Goal: Task Accomplishment & Management: Manage account settings

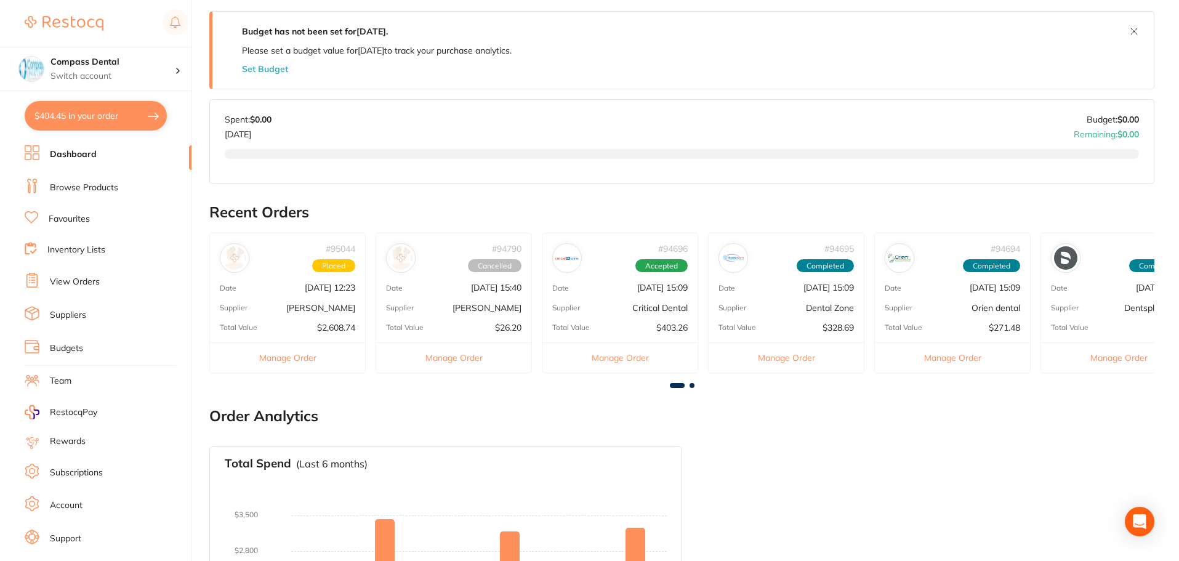
scroll to position [246, 0]
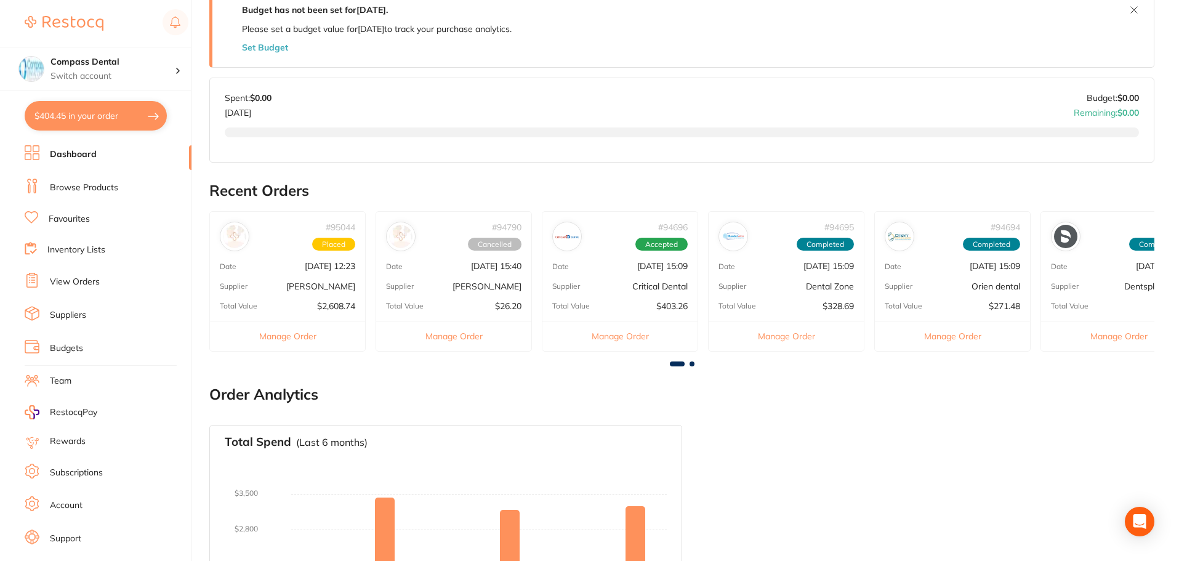
click at [73, 284] on link "View Orders" at bounding box center [75, 282] width 50 height 12
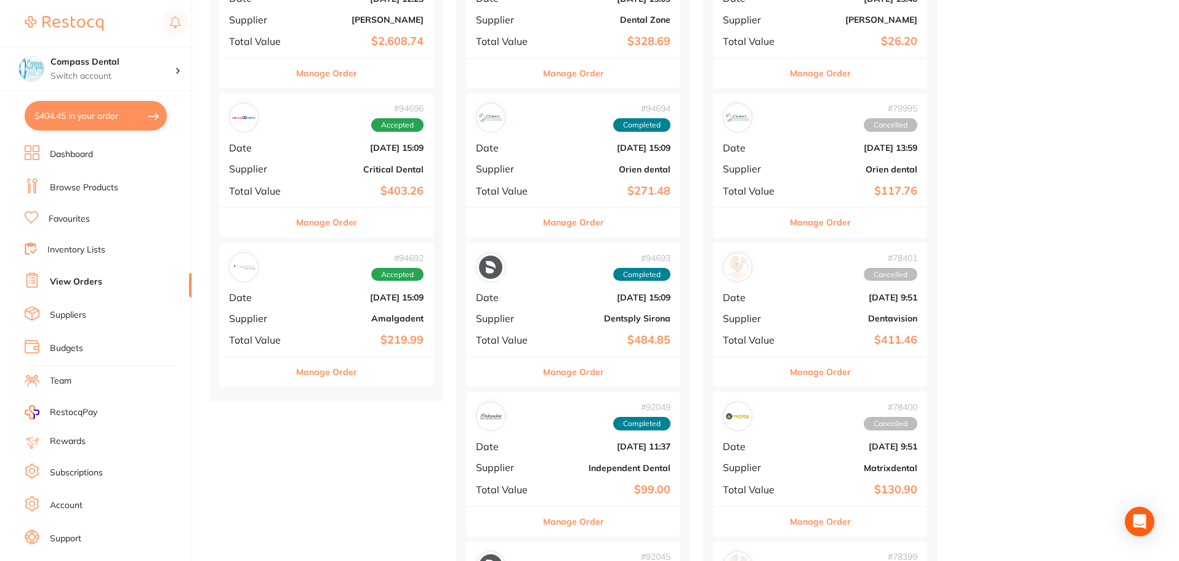
scroll to position [308, 0]
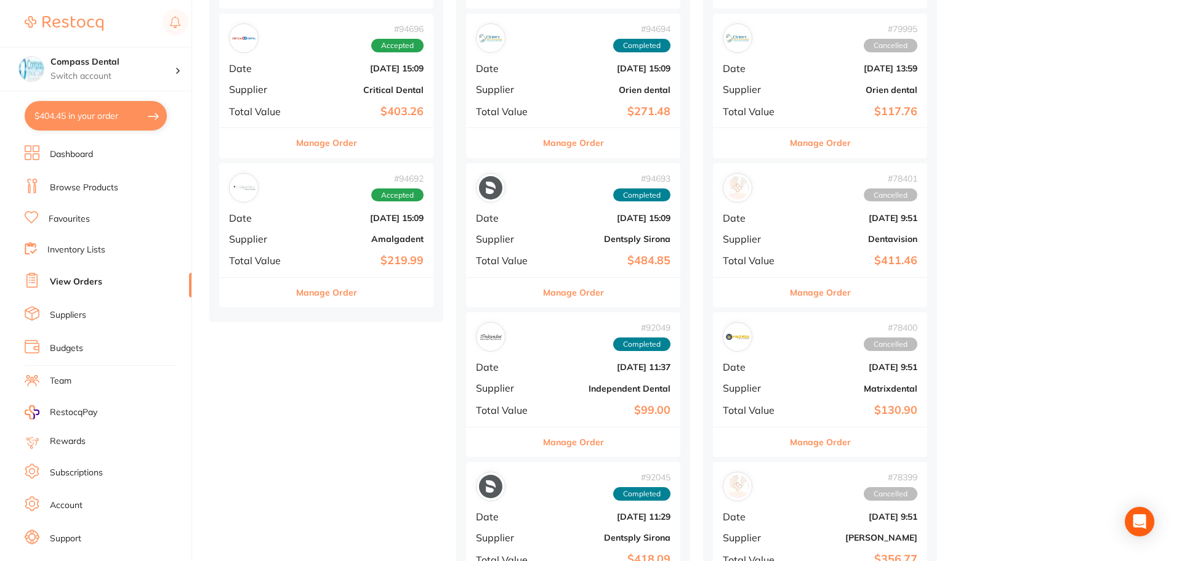
click at [328, 66] on b "[DATE] 15:09" at bounding box center [361, 68] width 123 height 10
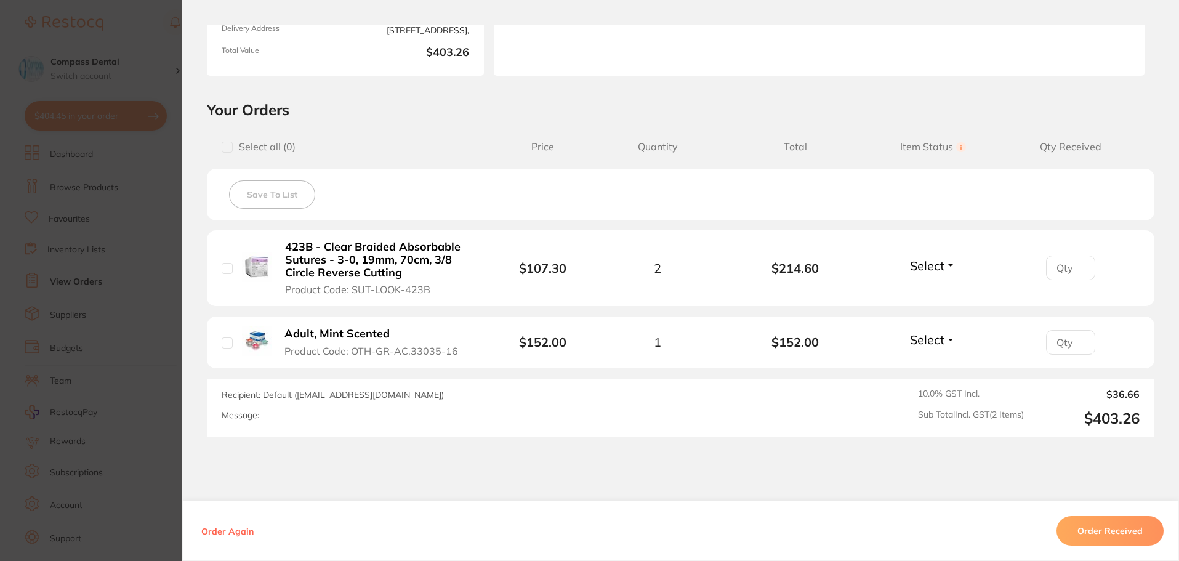
scroll to position [246, 0]
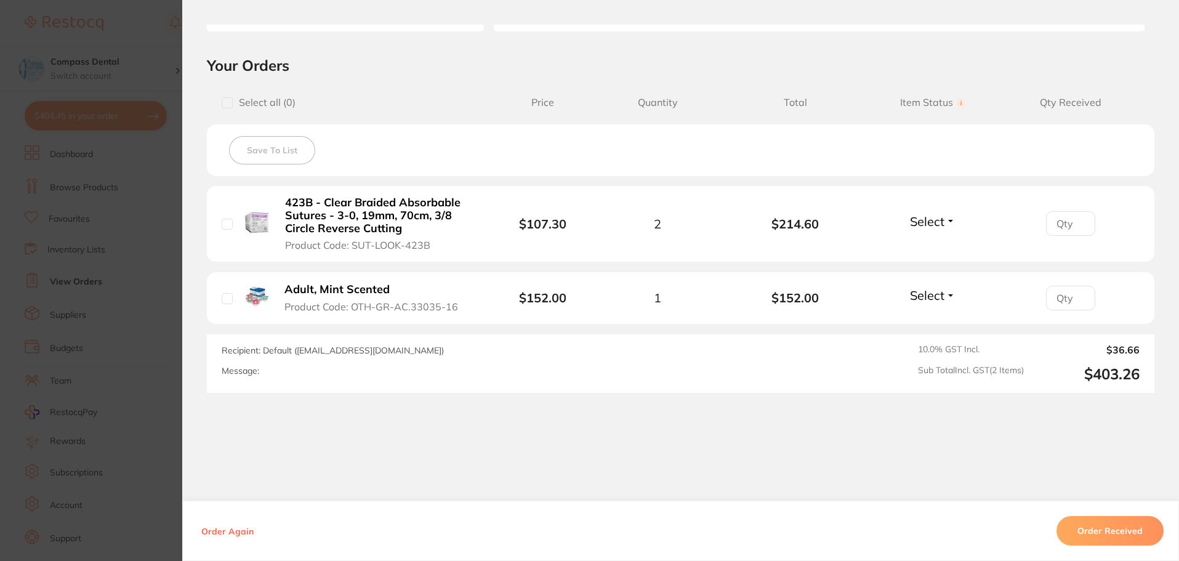
click at [1112, 524] on button "Order Received" at bounding box center [1109, 531] width 107 height 30
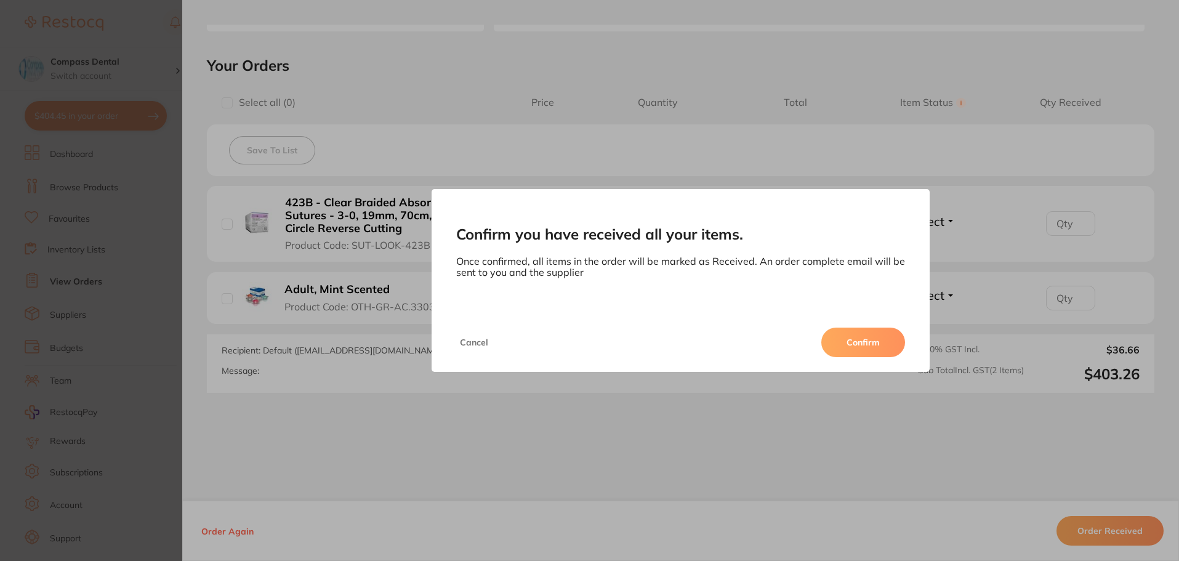
click at [861, 342] on button "Confirm" at bounding box center [863, 342] width 84 height 30
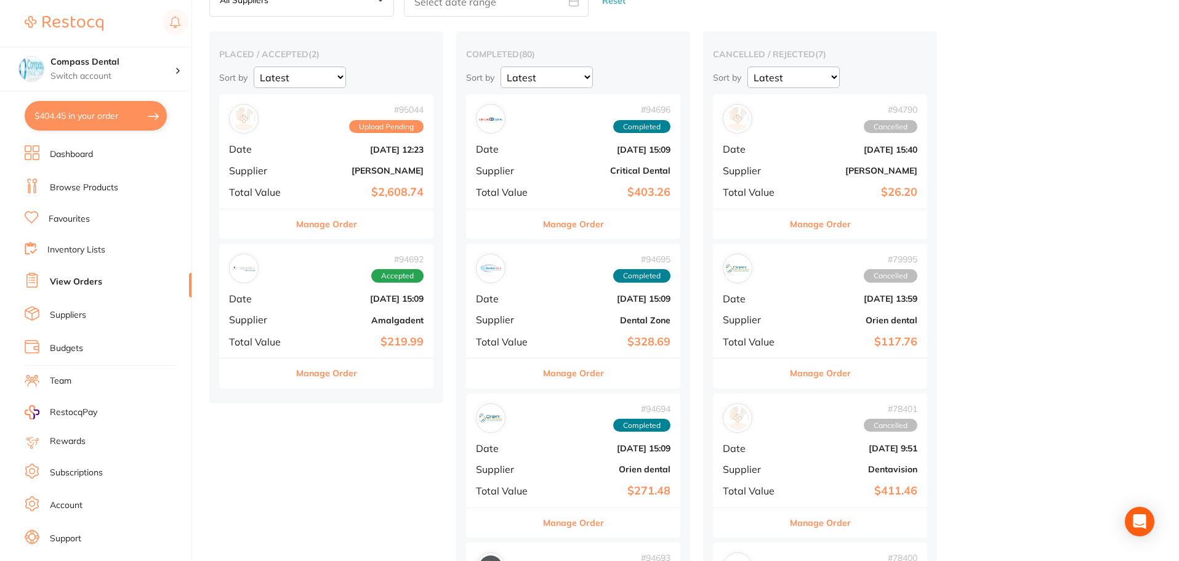
scroll to position [62, 0]
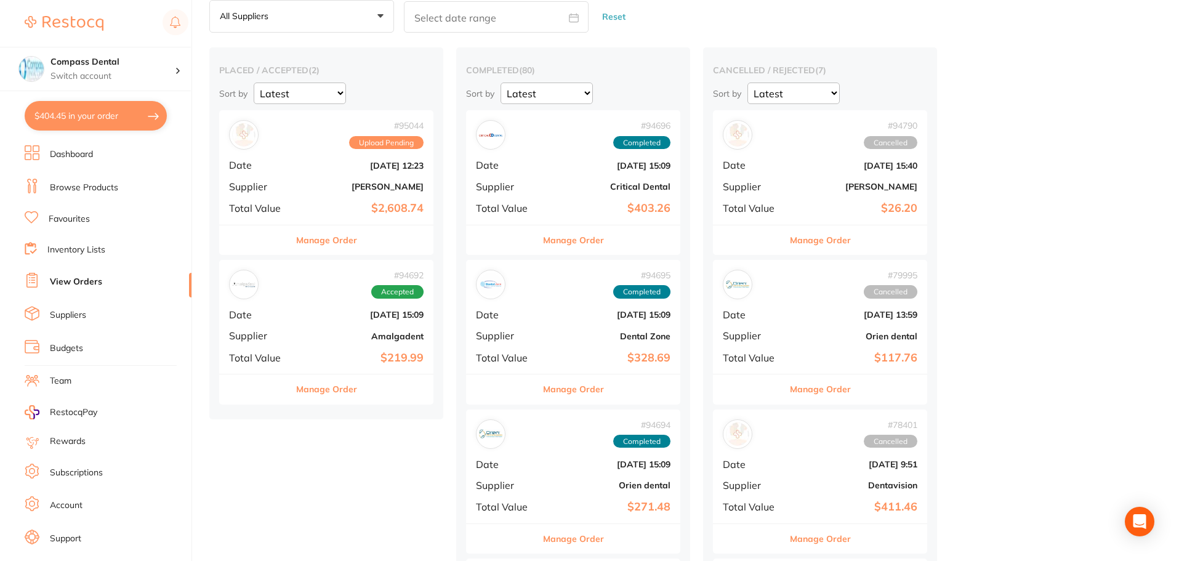
drag, startPoint x: 349, startPoint y: 328, endPoint x: 364, endPoint y: 325, distance: 15.1
click at [361, 326] on div "placed / accepted ( 2 ) Sort by Latest Notification # 95044 Upload Pending Date…" at bounding box center [326, 232] width 234 height 371
click at [343, 332] on b "Amalgadent" at bounding box center [361, 336] width 123 height 10
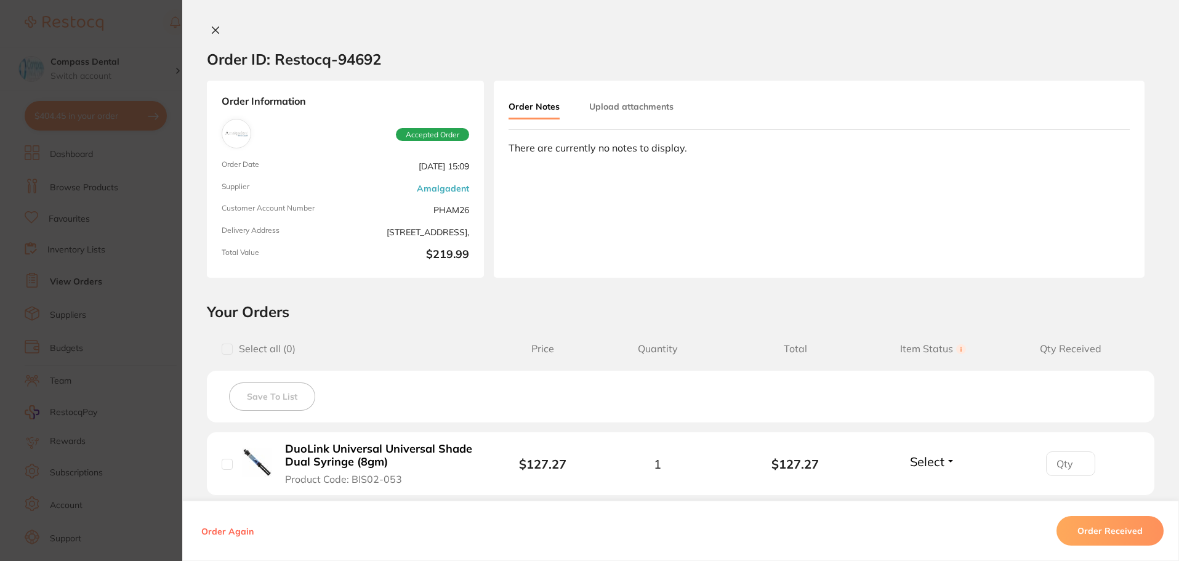
click at [212, 25] on icon at bounding box center [216, 30] width 10 height 10
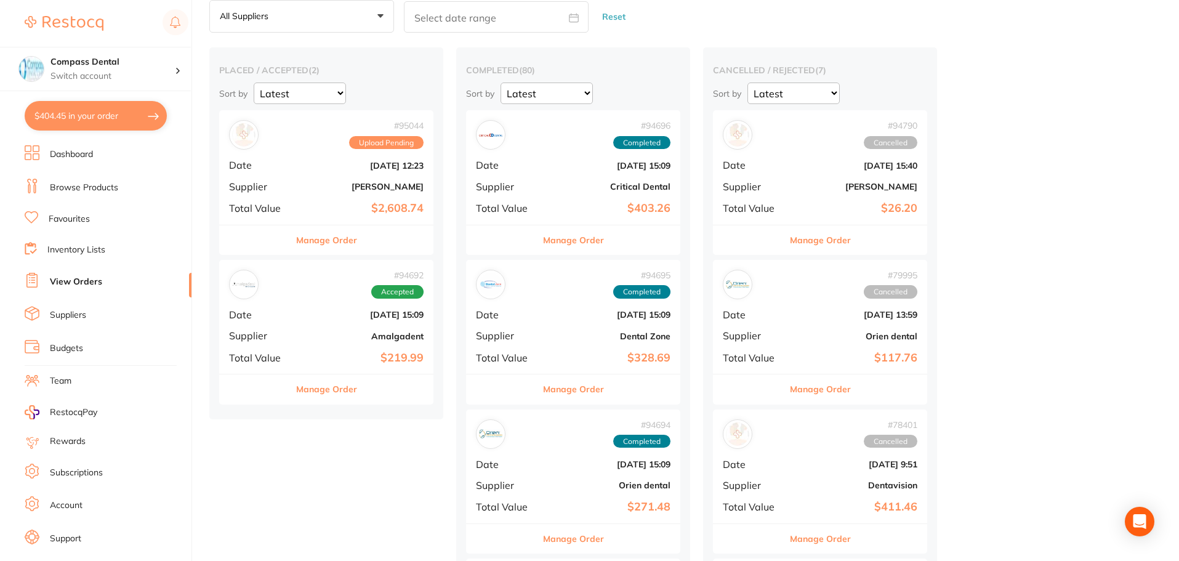
click at [303, 327] on div "# 94692 Accepted Date [DATE] 15:09 Supplier Amalgadent Total Value $219.99" at bounding box center [326, 317] width 214 height 114
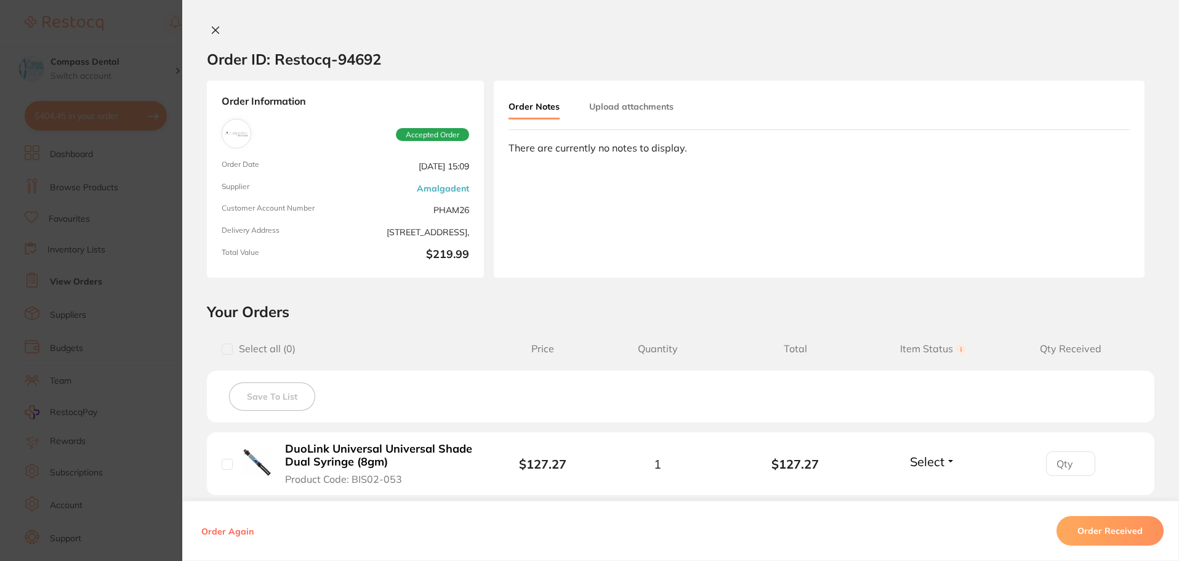
drag, startPoint x: 208, startPoint y: 28, endPoint x: 244, endPoint y: 55, distance: 44.8
click at [211, 28] on icon at bounding box center [216, 30] width 10 height 10
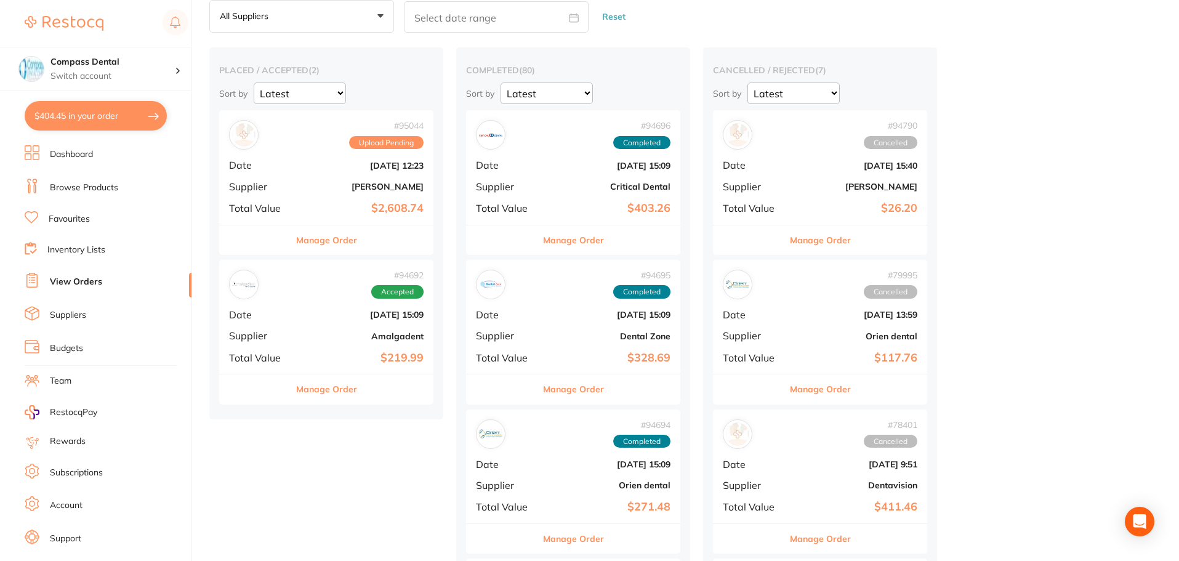
click at [321, 185] on b "[PERSON_NAME]" at bounding box center [361, 187] width 123 height 10
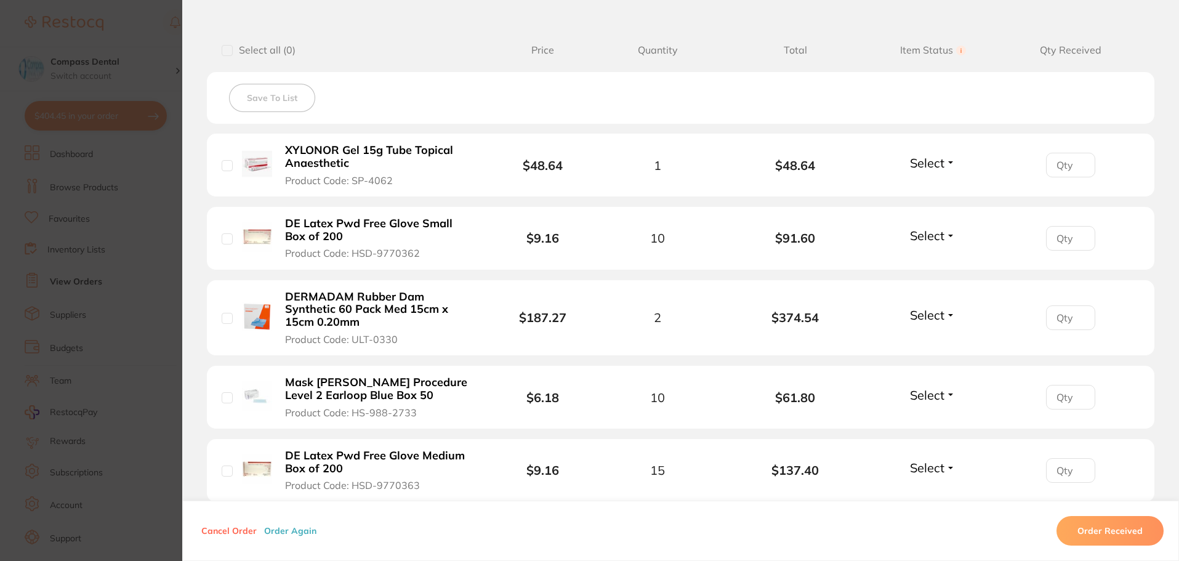
scroll to position [246, 0]
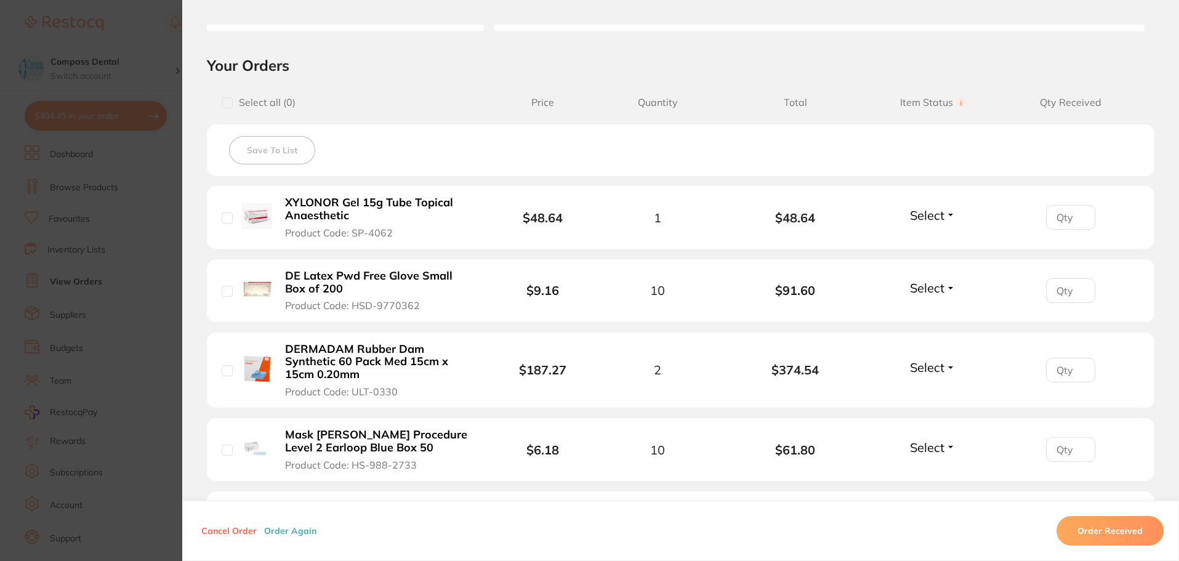
click at [1070, 367] on input "number" at bounding box center [1070, 370] width 49 height 25
click at [1073, 366] on input "0" at bounding box center [1070, 370] width 49 height 25
type input "1"
click at [1075, 361] on input "1" at bounding box center [1070, 370] width 49 height 25
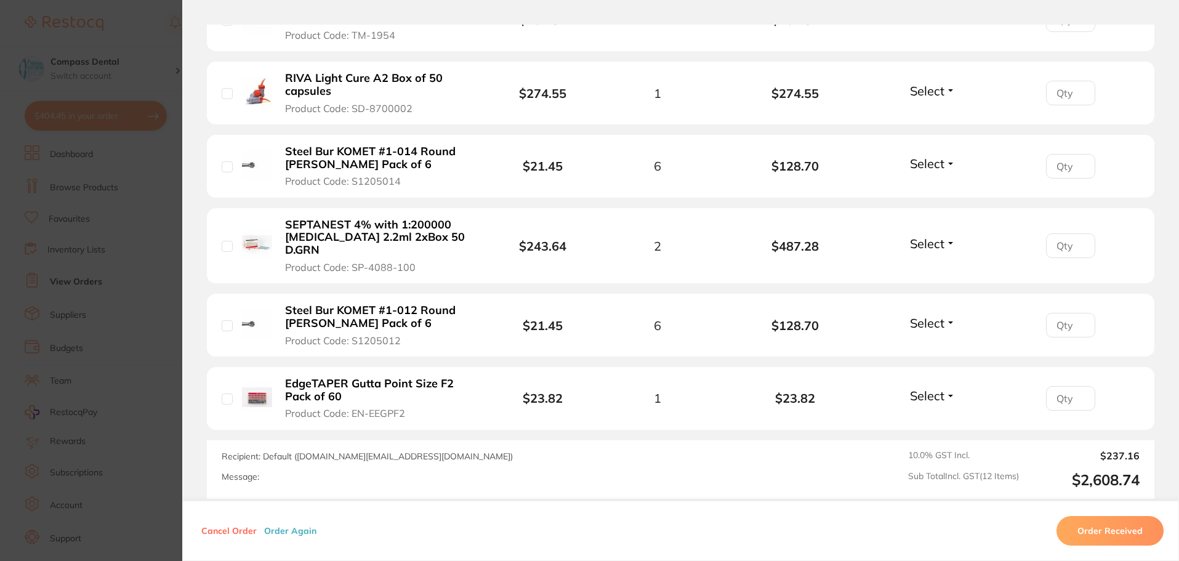
scroll to position [923, 0]
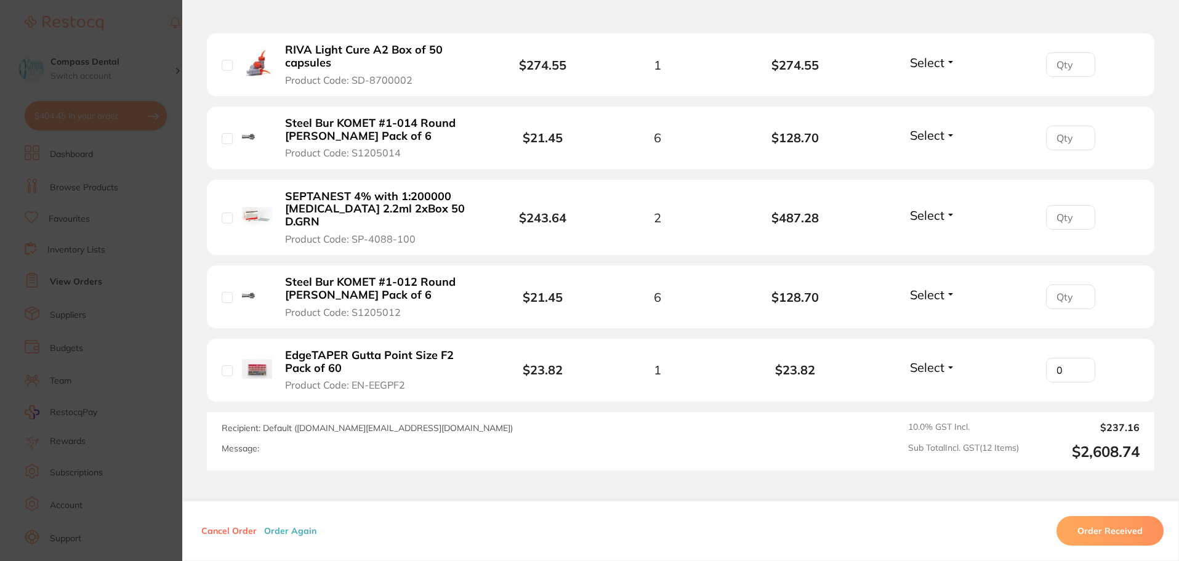
type input "0"
click at [1078, 358] on input "0" at bounding box center [1070, 370] width 49 height 25
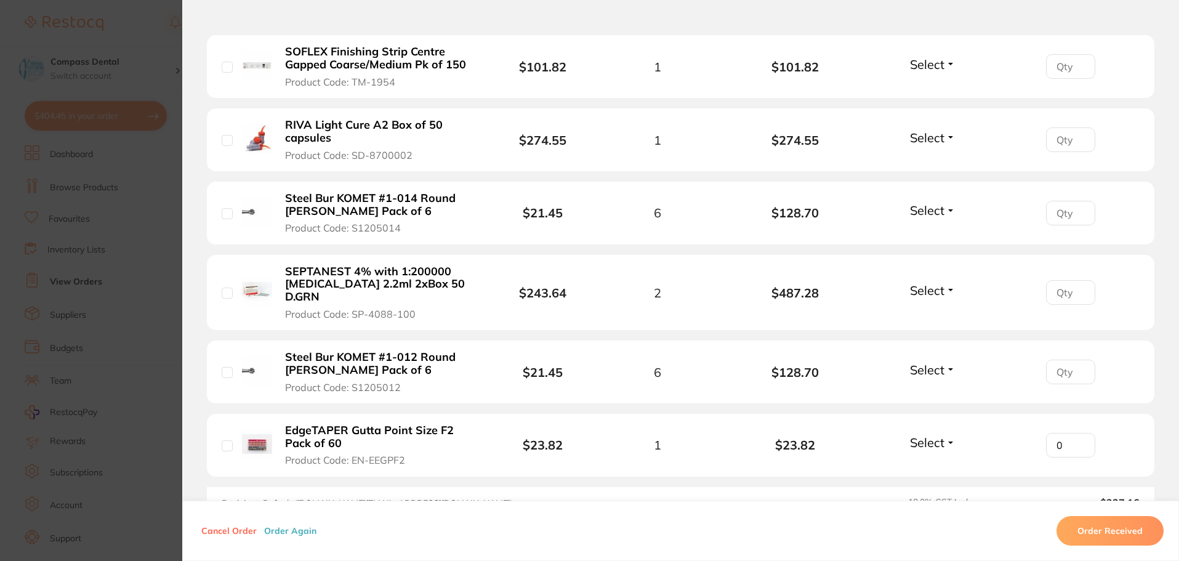
scroll to position [800, 0]
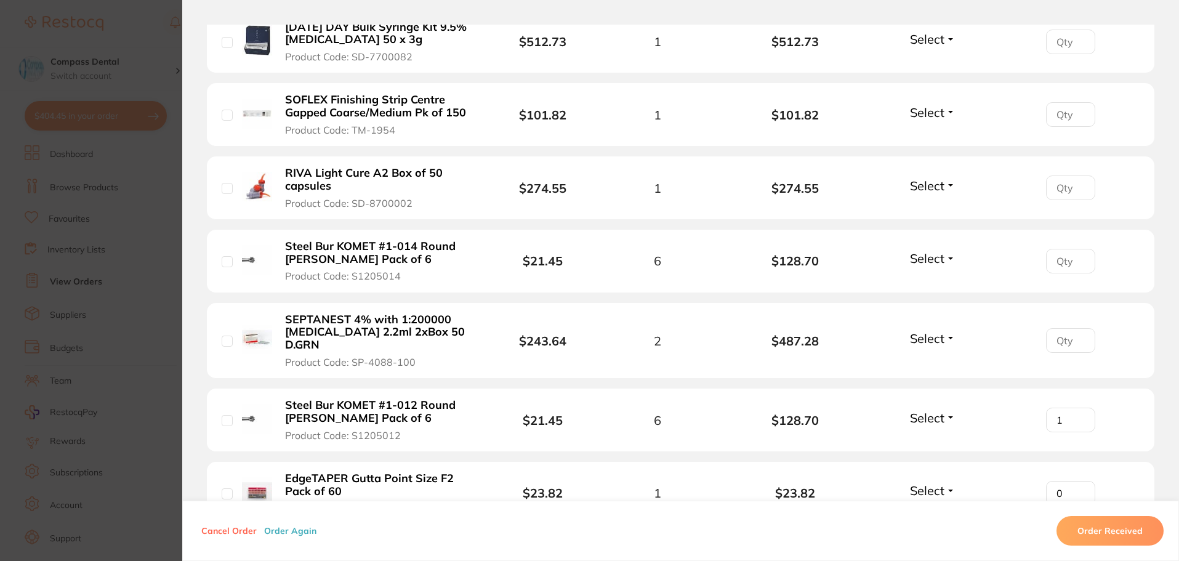
click at [1078, 407] on input "1" at bounding box center [1070, 419] width 49 height 25
click at [1078, 407] on input "2" at bounding box center [1070, 419] width 49 height 25
click at [1077, 407] on input "3" at bounding box center [1070, 419] width 49 height 25
click at [1077, 407] on input "4" at bounding box center [1070, 419] width 49 height 25
click at [1077, 407] on input "5" at bounding box center [1070, 419] width 49 height 25
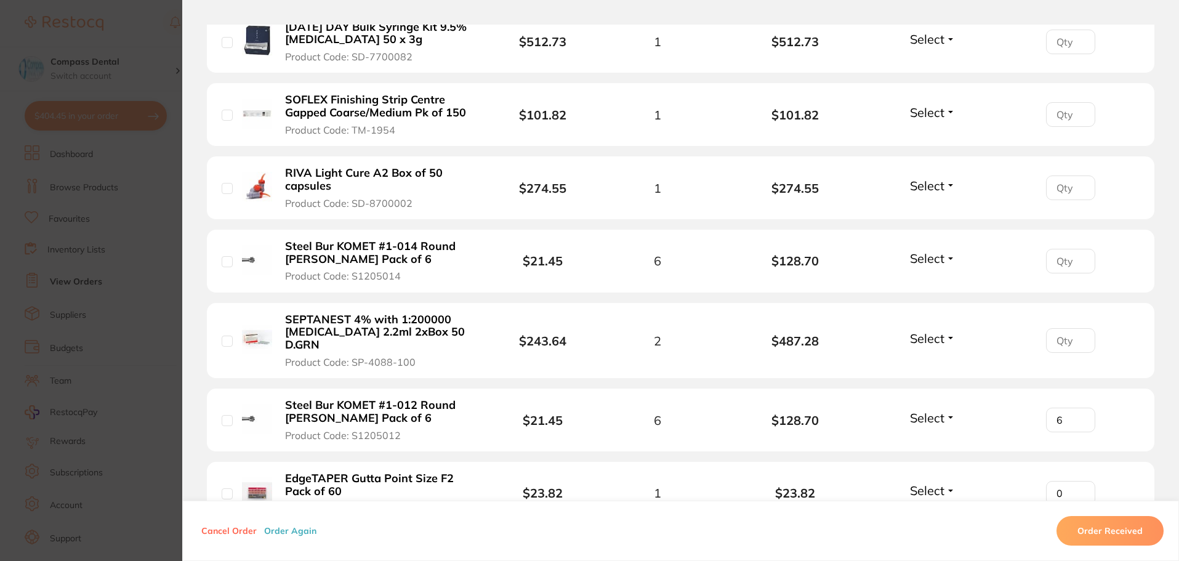
type input "6"
click at [1077, 407] on input "6" at bounding box center [1070, 419] width 49 height 25
click at [1074, 328] on input "1" at bounding box center [1070, 340] width 49 height 25
type input "2"
click at [1074, 328] on input "2" at bounding box center [1070, 340] width 49 height 25
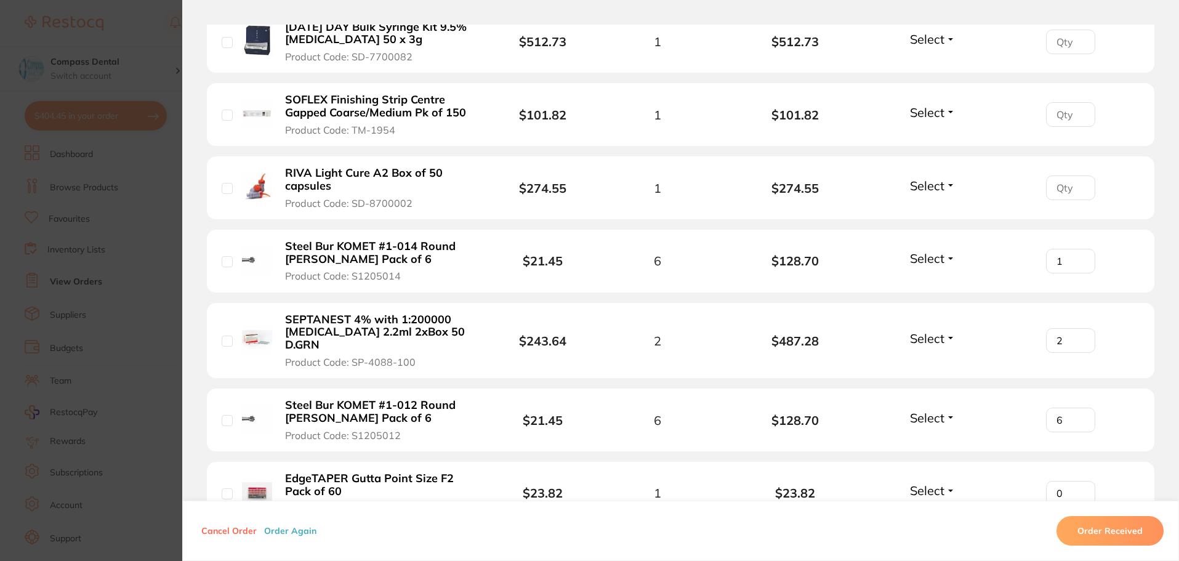
click at [1075, 249] on input "1" at bounding box center [1070, 261] width 49 height 25
click at [1075, 249] on input "2" at bounding box center [1070, 261] width 49 height 25
click at [1075, 249] on input "3" at bounding box center [1070, 261] width 49 height 25
click at [1075, 249] on input "4" at bounding box center [1070, 261] width 49 height 25
click at [1075, 249] on input "5" at bounding box center [1070, 261] width 49 height 25
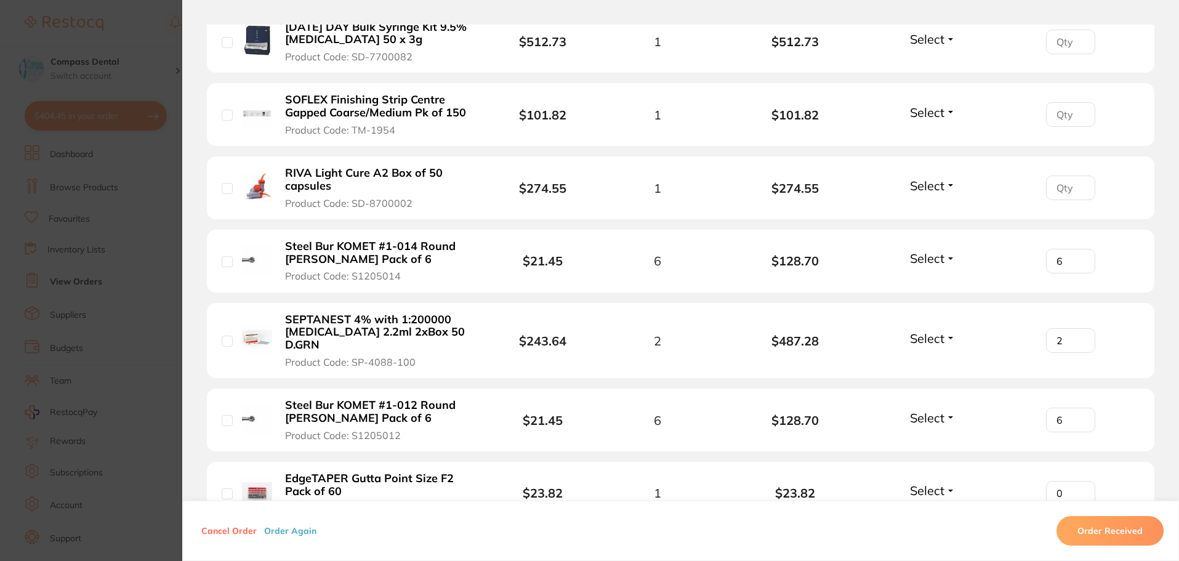
type input "6"
click at [1075, 249] on input "6" at bounding box center [1070, 261] width 49 height 25
type input "1"
click at [1077, 175] on input "1" at bounding box center [1070, 187] width 49 height 25
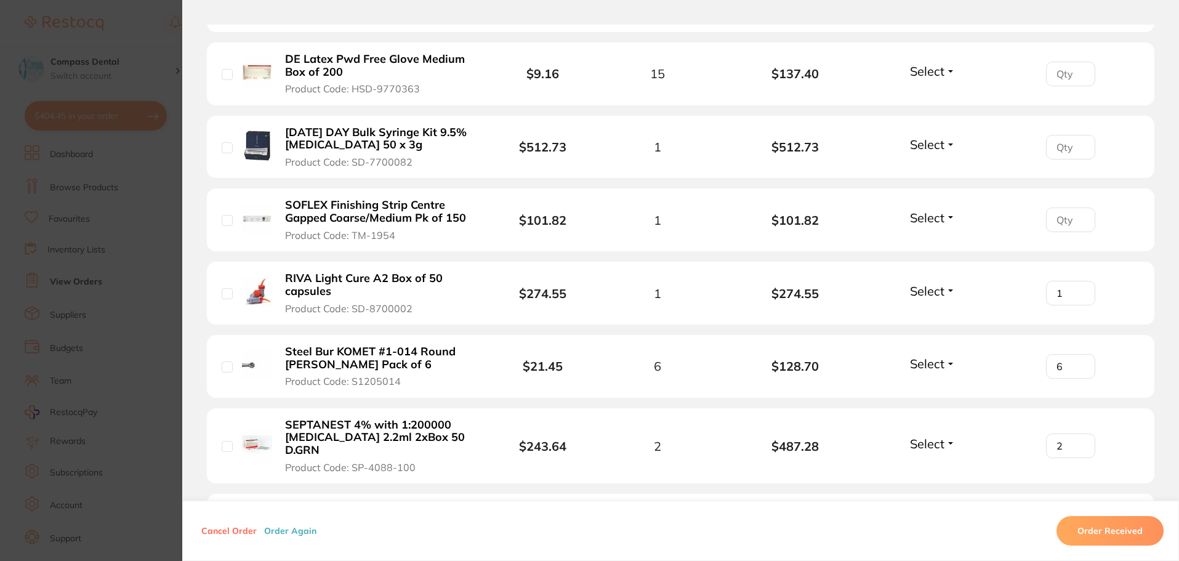
scroll to position [677, 0]
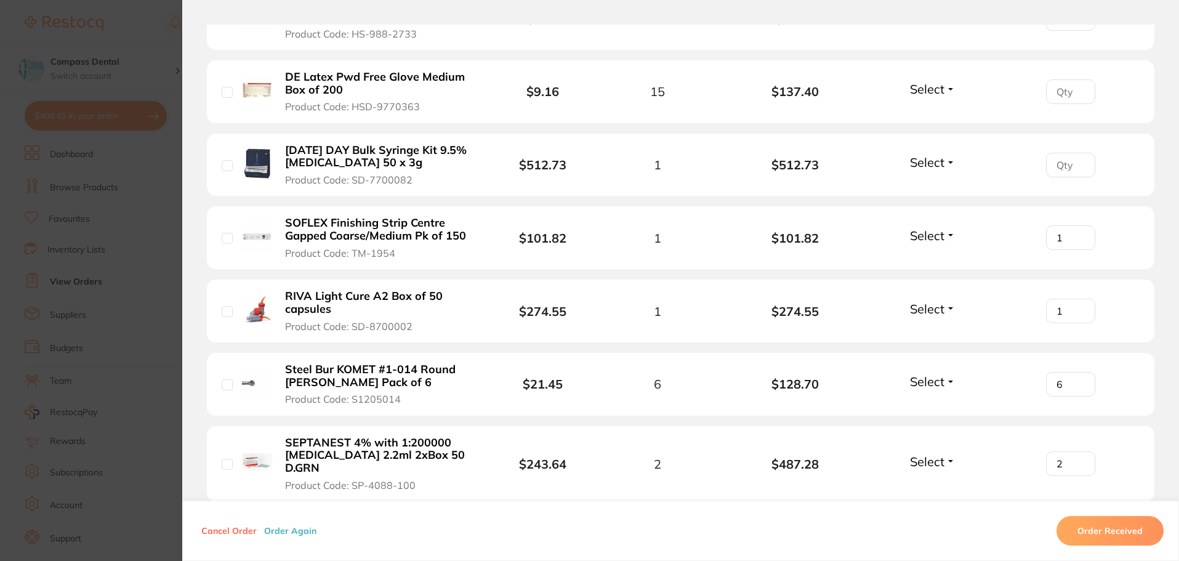
type input "1"
click at [1077, 225] on input "1" at bounding box center [1070, 237] width 49 height 25
type input "1"
click at [1075, 153] on input "1" at bounding box center [1070, 165] width 49 height 25
click at [1076, 79] on input "1" at bounding box center [1070, 91] width 49 height 25
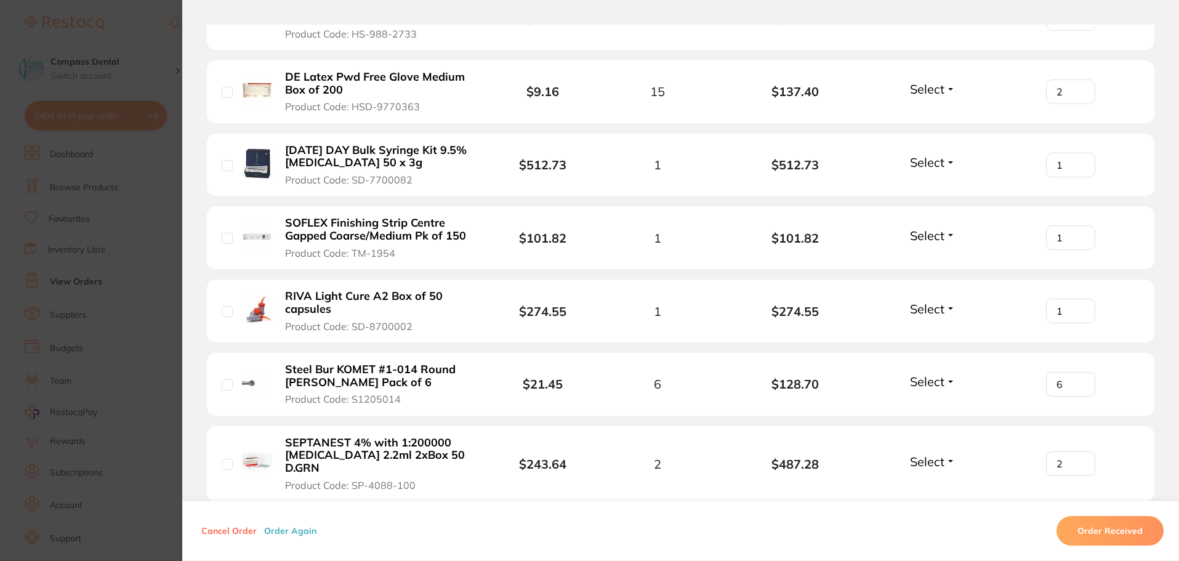
click at [1076, 79] on input "2" at bounding box center [1070, 91] width 49 height 25
click at [1076, 79] on input "3" at bounding box center [1070, 91] width 49 height 25
click at [1076, 79] on input "4" at bounding box center [1070, 91] width 49 height 25
click at [1076, 79] on input "5" at bounding box center [1070, 91] width 49 height 25
click at [1076, 79] on input "6" at bounding box center [1070, 91] width 49 height 25
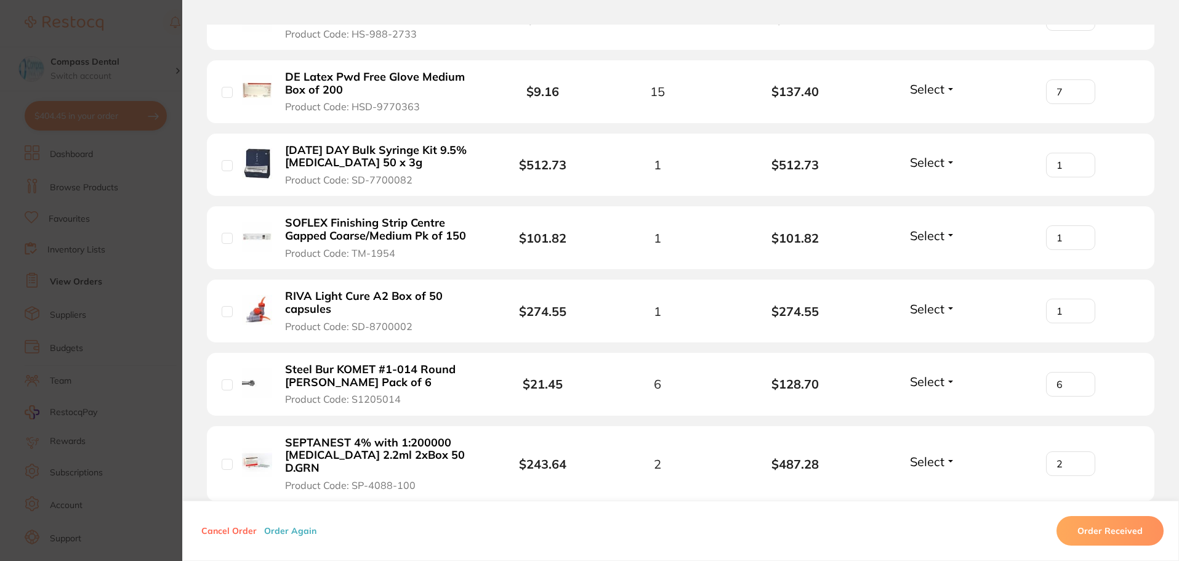
click at [1076, 79] on input "7" at bounding box center [1070, 91] width 49 height 25
click at [1076, 79] on input "8" at bounding box center [1070, 91] width 49 height 25
click at [1076, 79] on input "9" at bounding box center [1070, 91] width 49 height 25
click at [1076, 79] on input "10" at bounding box center [1070, 91] width 49 height 25
click at [1076, 79] on input "11" at bounding box center [1070, 91] width 49 height 25
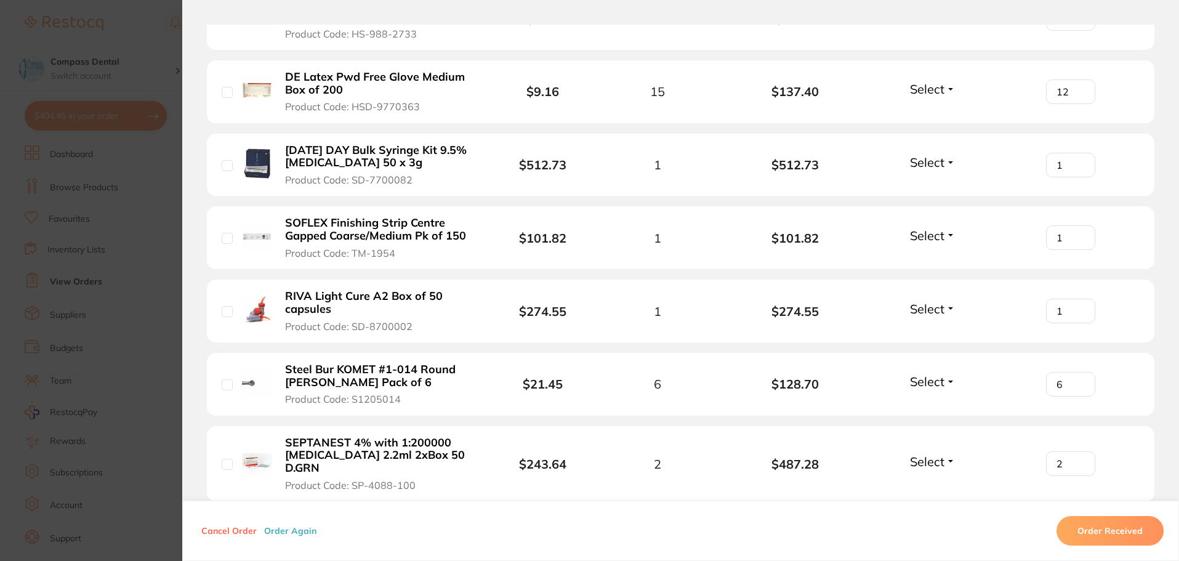
click at [1076, 79] on input "12" at bounding box center [1070, 91] width 49 height 25
click at [1076, 79] on input "13" at bounding box center [1070, 91] width 49 height 25
click at [1076, 79] on input "14" at bounding box center [1070, 91] width 49 height 25
type input "15"
click at [1076, 79] on input "15" at bounding box center [1070, 91] width 49 height 25
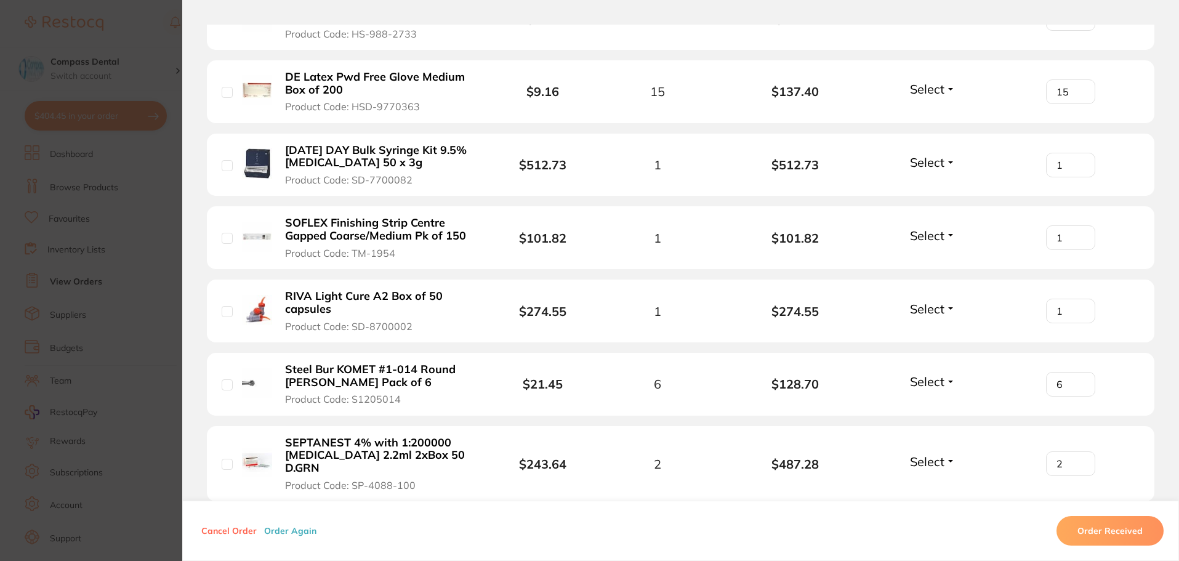
scroll to position [616, 0]
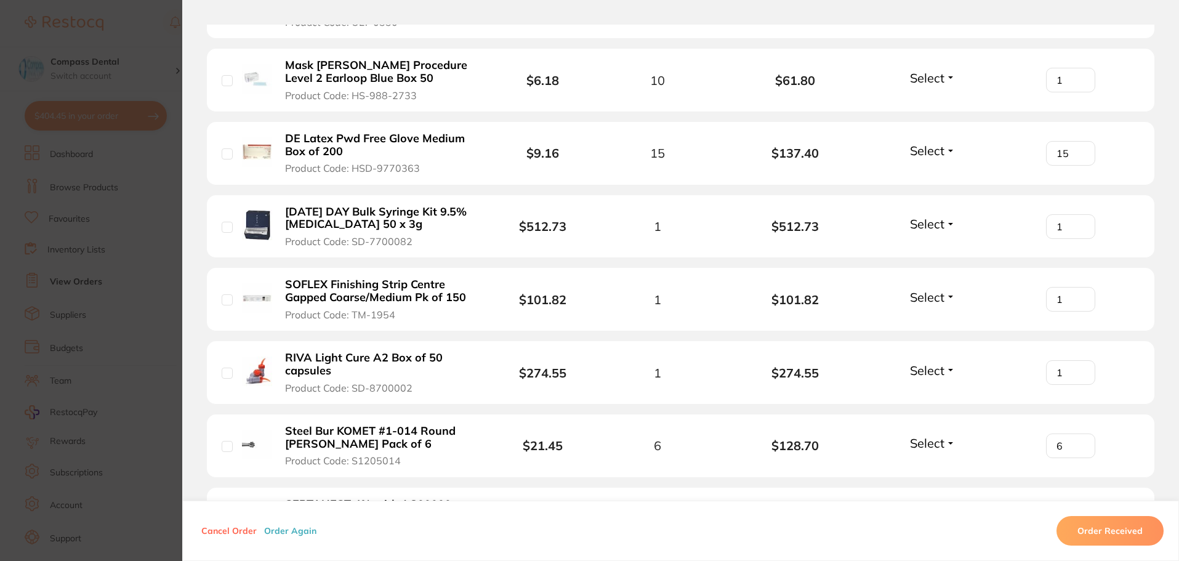
click at [1078, 68] on input "1" at bounding box center [1070, 80] width 49 height 25
click at [1078, 68] on input "2" at bounding box center [1070, 80] width 49 height 25
click at [1078, 68] on input "3" at bounding box center [1070, 80] width 49 height 25
click at [1078, 68] on input "4" at bounding box center [1070, 80] width 49 height 25
click at [1078, 68] on input "5" at bounding box center [1070, 80] width 49 height 25
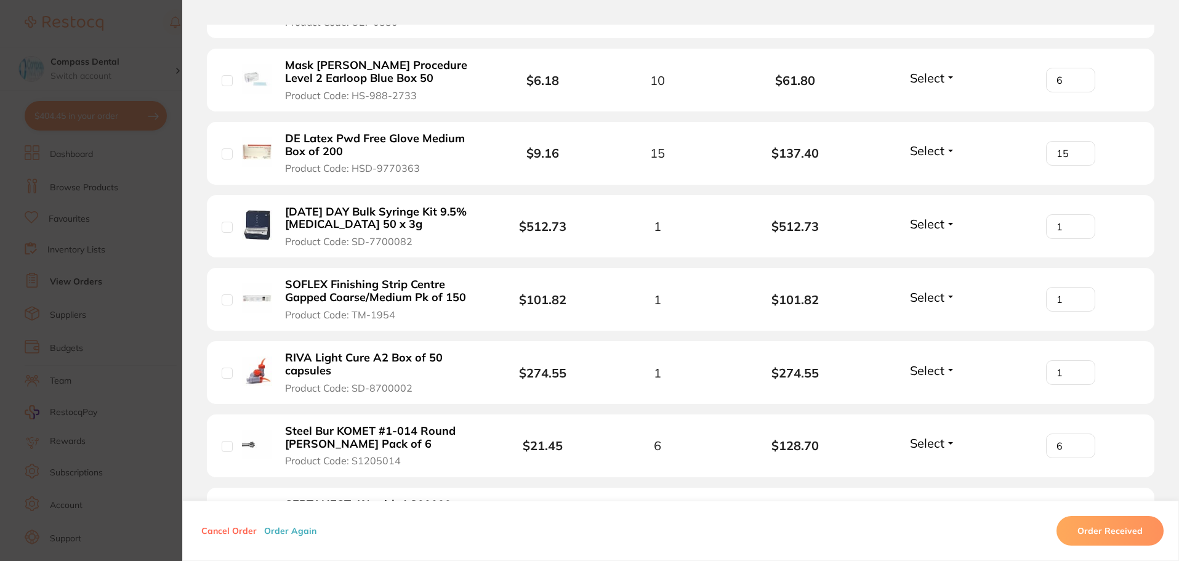
click at [1078, 68] on input "6" at bounding box center [1070, 80] width 49 height 25
click at [1078, 68] on input "7" at bounding box center [1070, 80] width 49 height 25
click at [1078, 68] on input "8" at bounding box center [1070, 80] width 49 height 25
click at [1078, 68] on input "9" at bounding box center [1070, 80] width 49 height 25
type input "10"
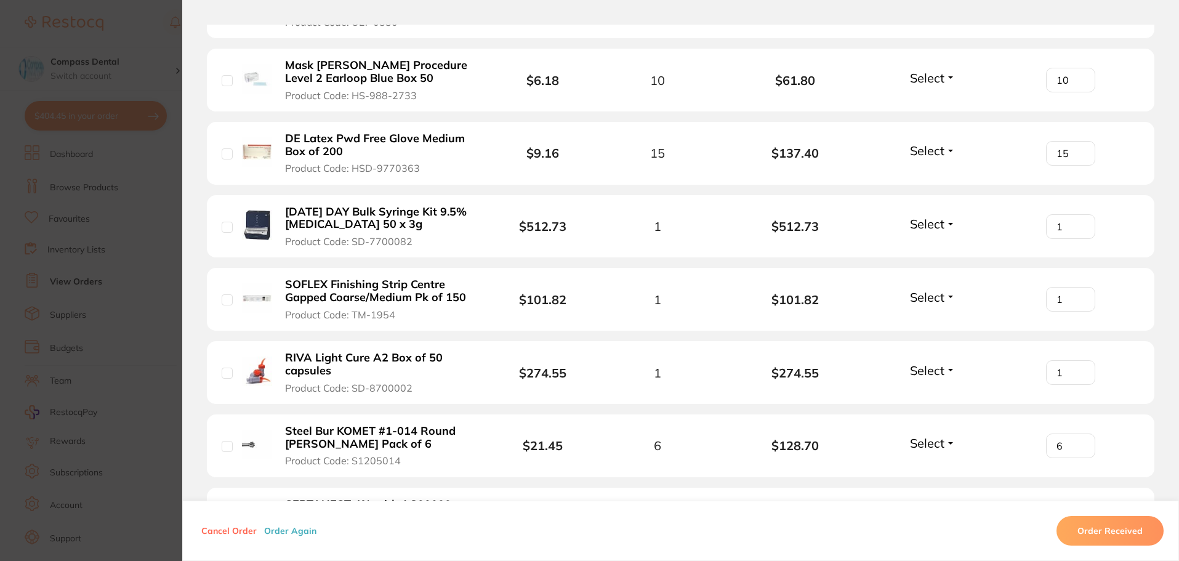
click at [1078, 68] on input "10" at bounding box center [1070, 80] width 49 height 25
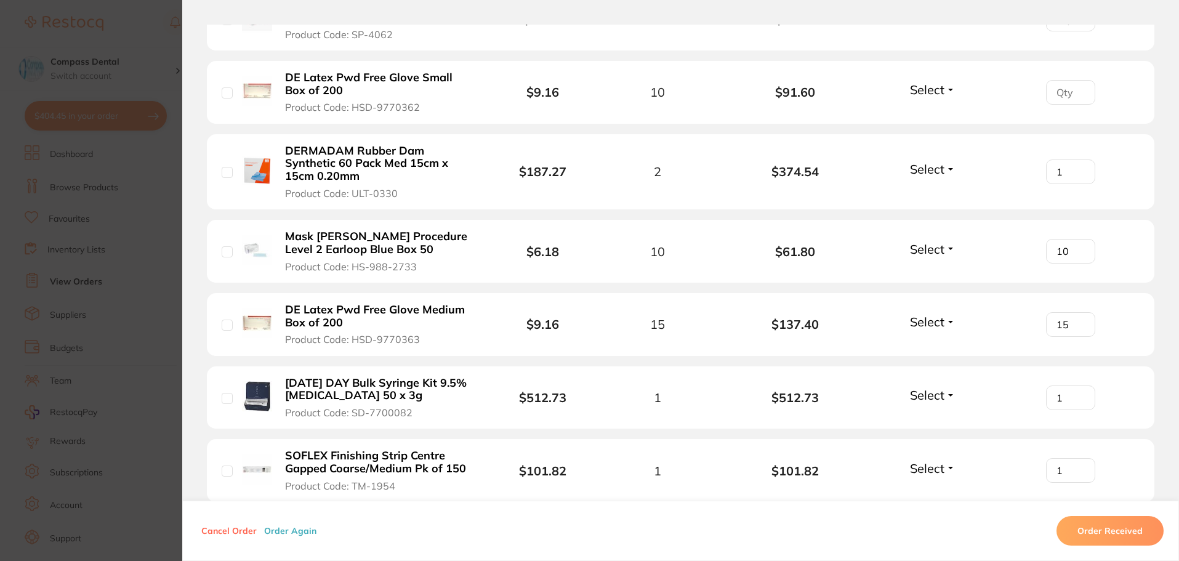
scroll to position [431, 0]
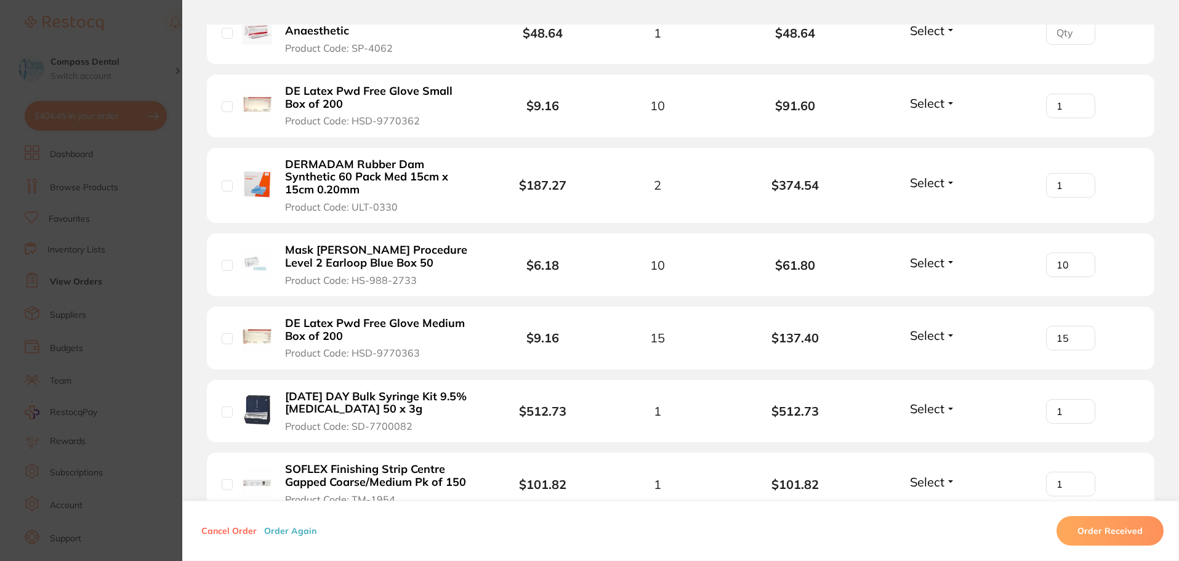
type input "1"
click at [1074, 102] on input "1" at bounding box center [1070, 106] width 49 height 25
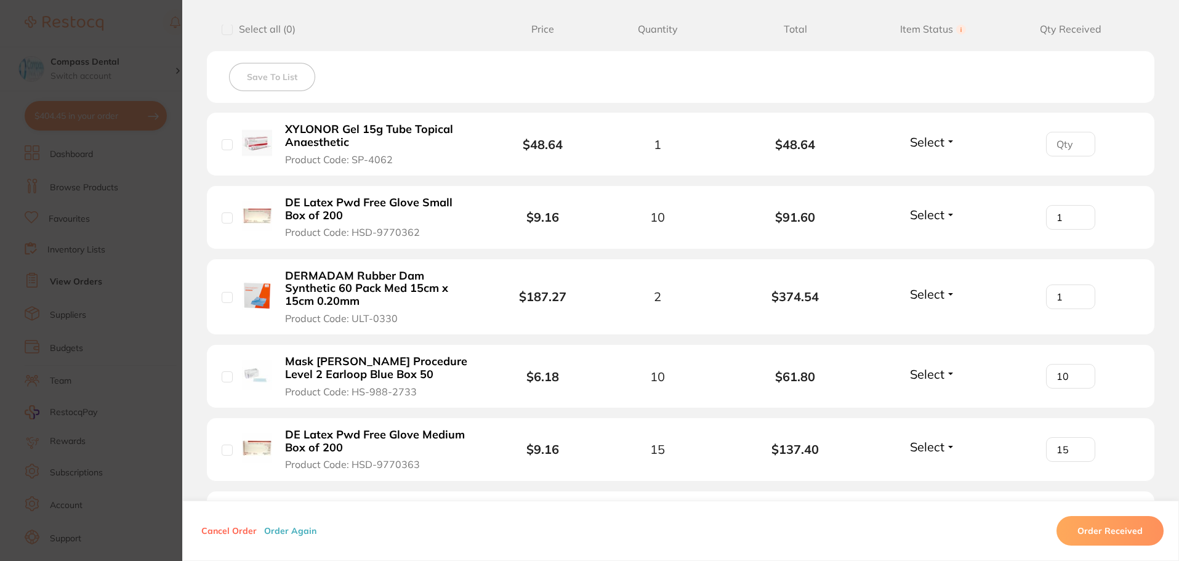
scroll to position [308, 0]
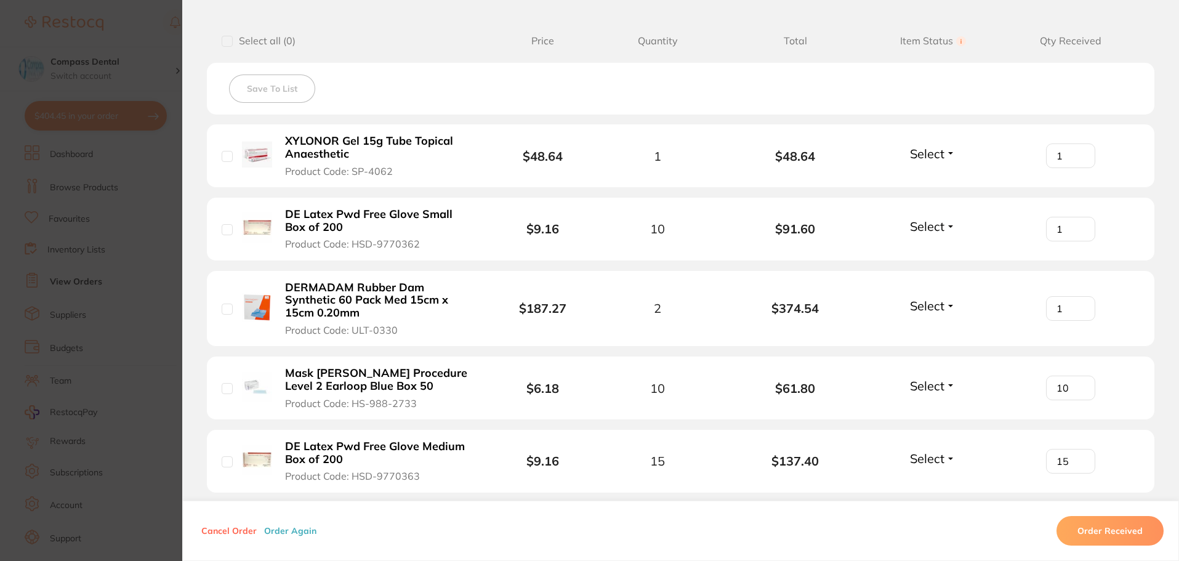
type input "1"
click at [1076, 151] on input "1" at bounding box center [1070, 155] width 49 height 25
click at [1101, 533] on button "Order Received" at bounding box center [1109, 531] width 107 height 30
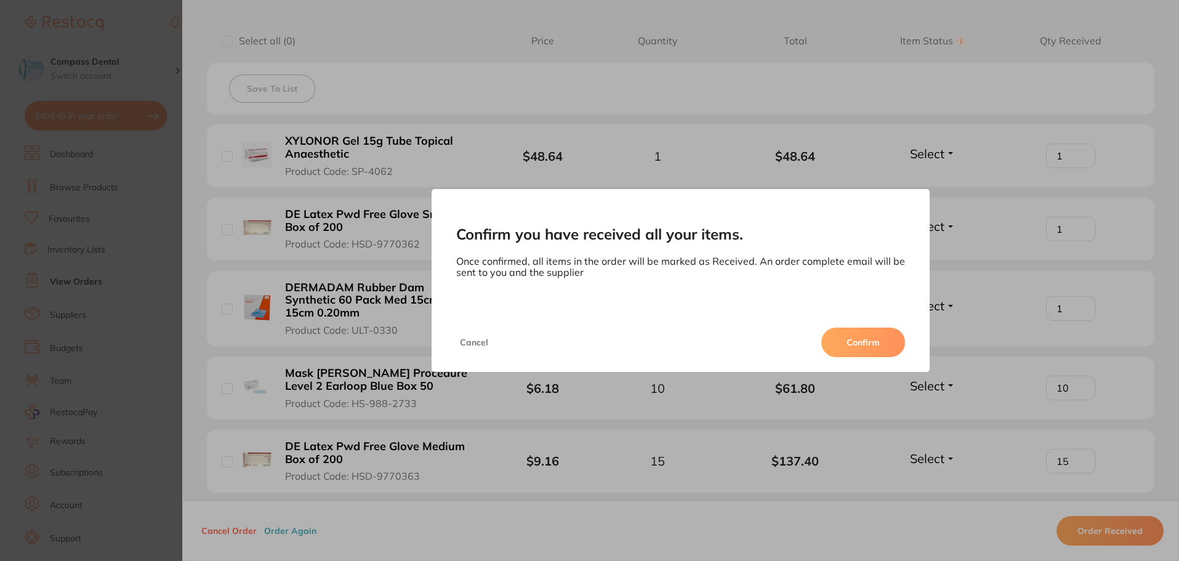
click at [869, 337] on button "Confirm" at bounding box center [863, 342] width 84 height 30
